Goal: Find specific page/section: Find specific page/section

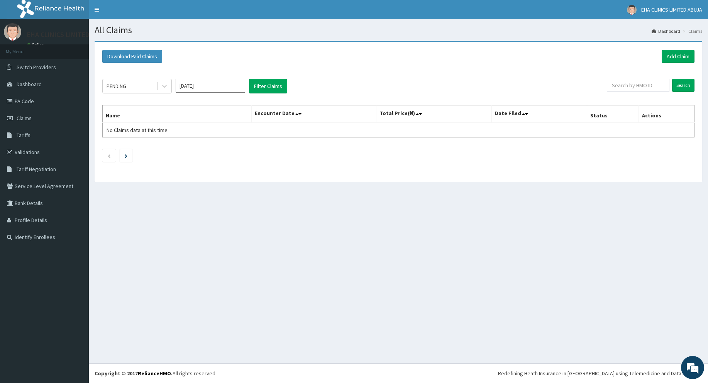
click at [23, 101] on link "PA Code" at bounding box center [44, 101] width 89 height 17
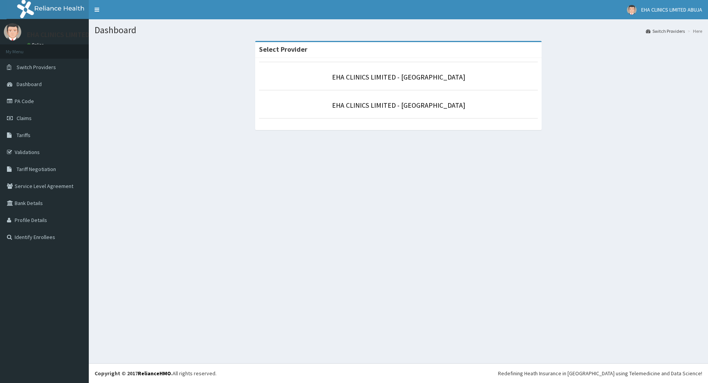
click at [19, 109] on link "PA Code" at bounding box center [44, 101] width 89 height 17
